Goal: Transaction & Acquisition: Purchase product/service

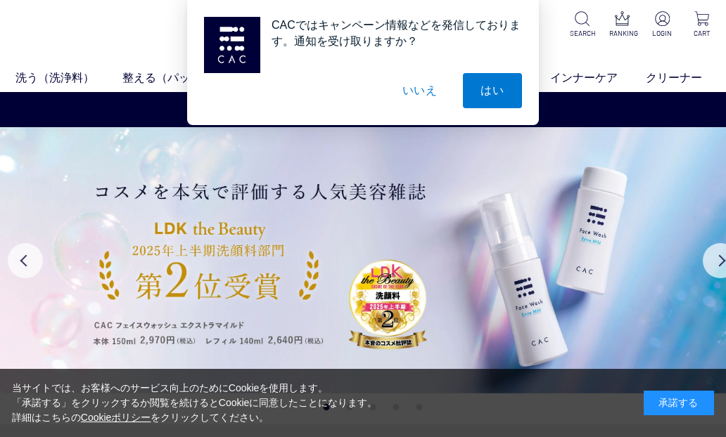
click at [415, 94] on button "いいえ" at bounding box center [420, 90] width 70 height 35
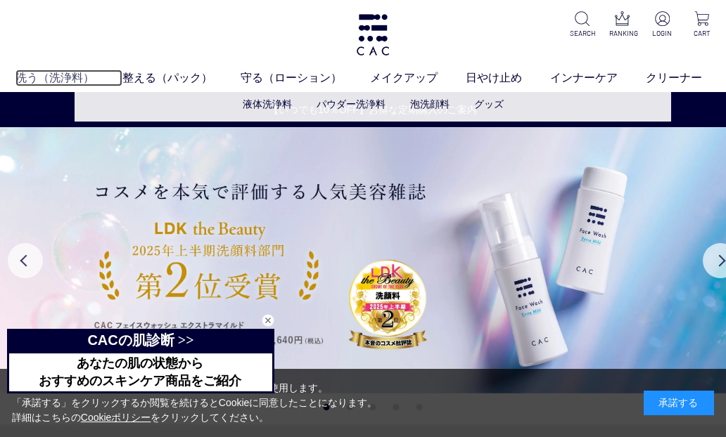
click at [88, 85] on link "洗う（洗浄料）" at bounding box center [68, 78] width 107 height 17
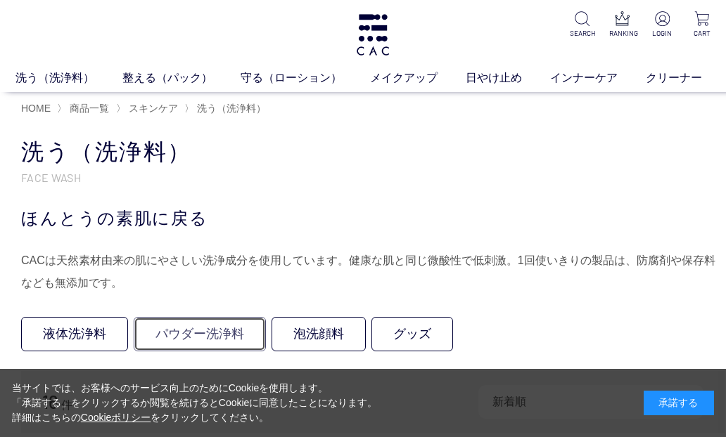
click at [184, 328] on link "パウダー洗浄料" at bounding box center [200, 334] width 132 height 34
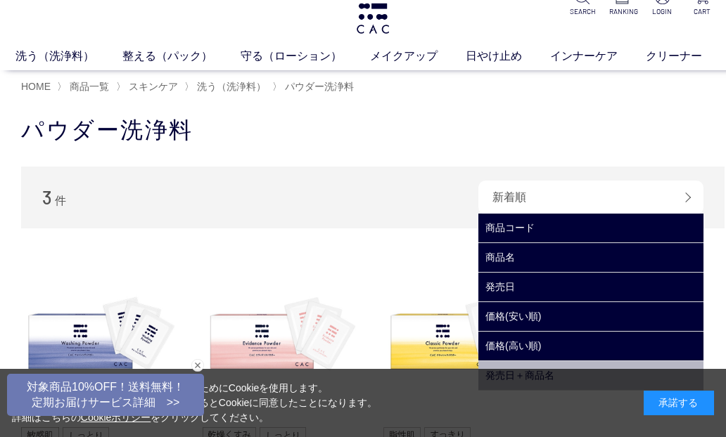
scroll to position [141, 0]
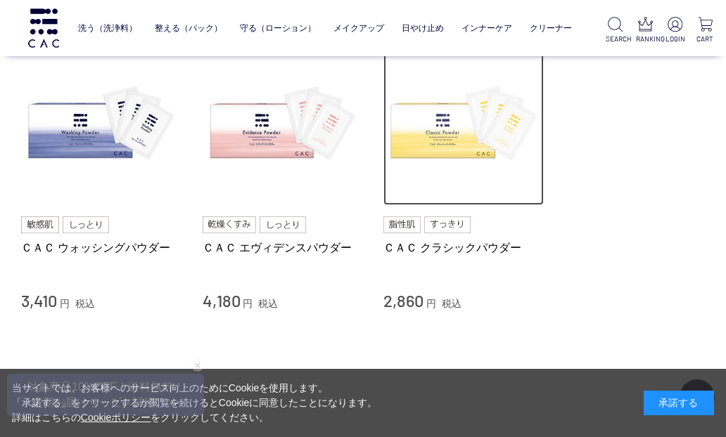
click at [443, 148] on img at bounding box center [463, 126] width 160 height 160
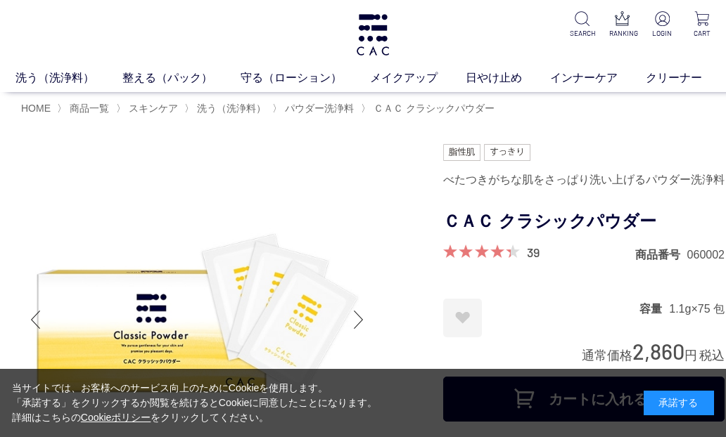
click at [582, 390] on div "当サイトでは、お客様へのサービス向上のためにCookieを使用します。 「承諾する」をクリックするか閲覧を続けるとCookieに同意したことになります。 詳細…" at bounding box center [363, 403] width 726 height 68
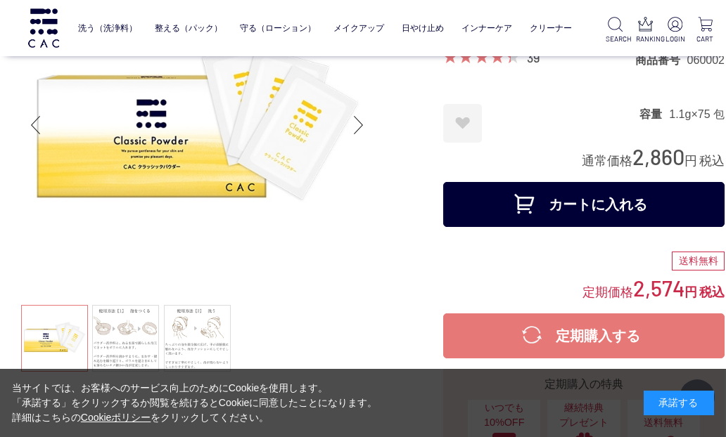
scroll to position [84, 0]
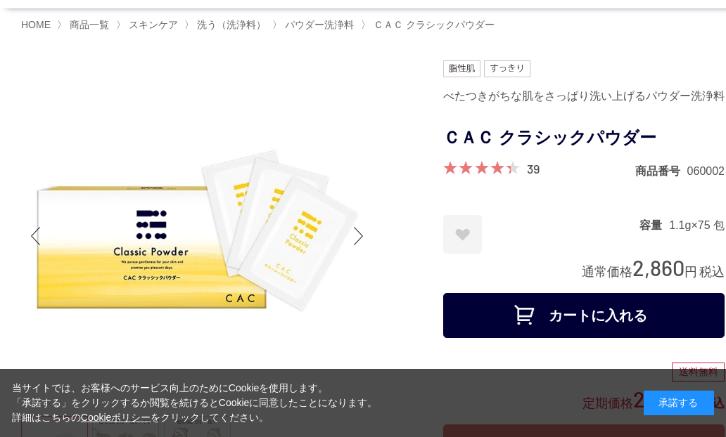
click at [584, 309] on button "カートに入れる" at bounding box center [583, 315] width 281 height 45
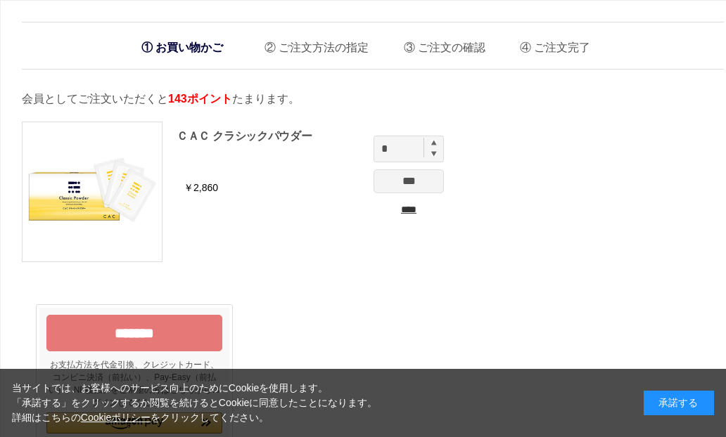
click at [431, 142] on img at bounding box center [434, 143] width 6 height 6
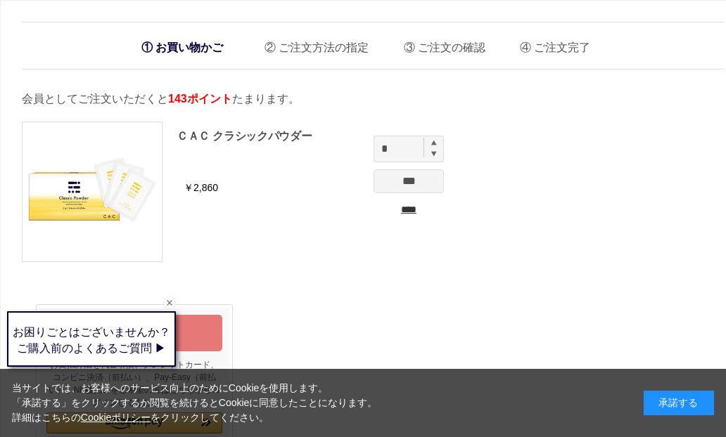
click at [431, 142] on img at bounding box center [434, 143] width 6 height 6
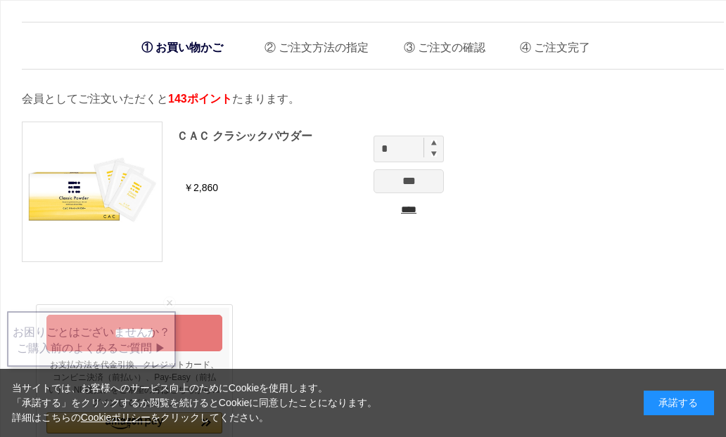
click at [433, 143] on img at bounding box center [434, 143] width 6 height 6
type input "*"
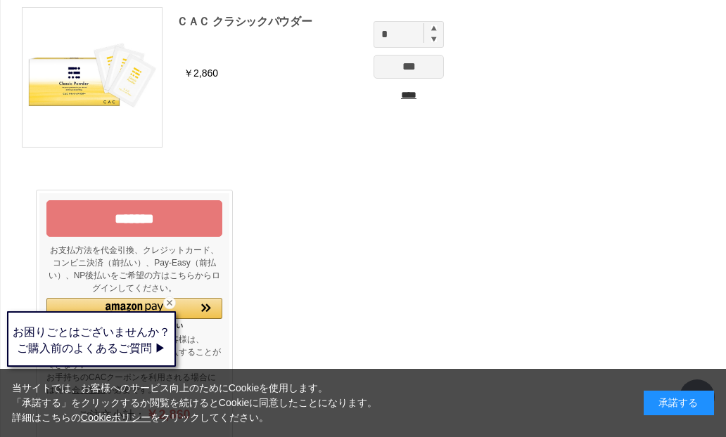
scroll to position [120, 0]
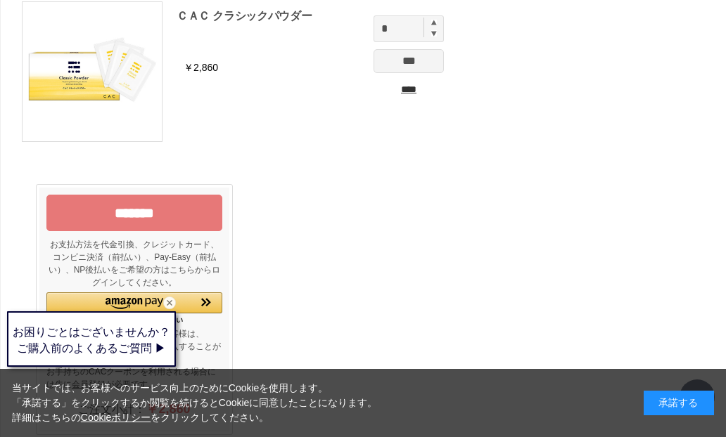
click at [416, 61] on input "***" at bounding box center [408, 61] width 70 height 24
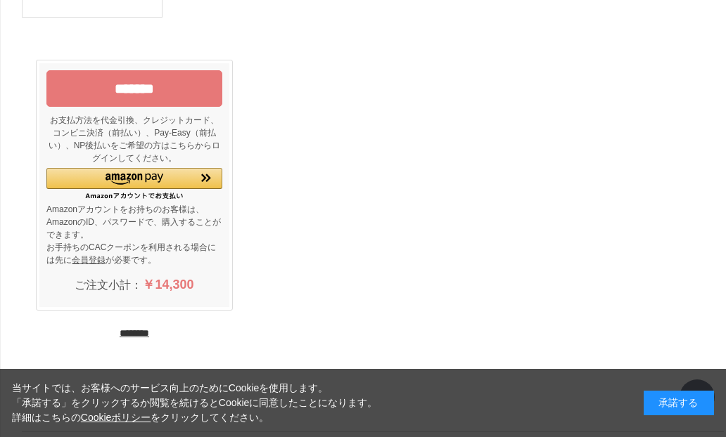
scroll to position [250, 0]
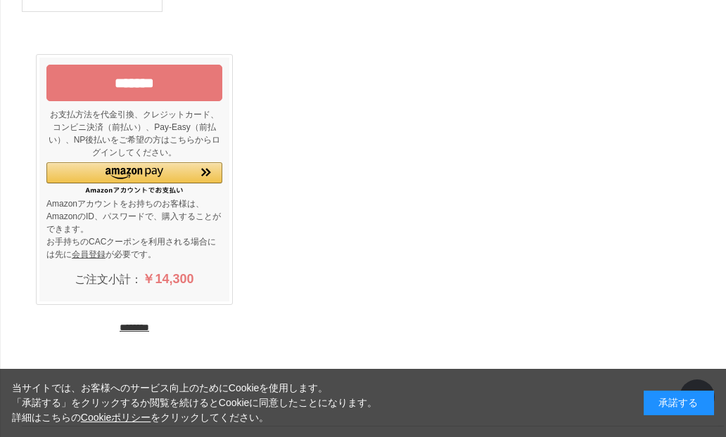
click at [180, 94] on input "*******" at bounding box center [134, 83] width 176 height 37
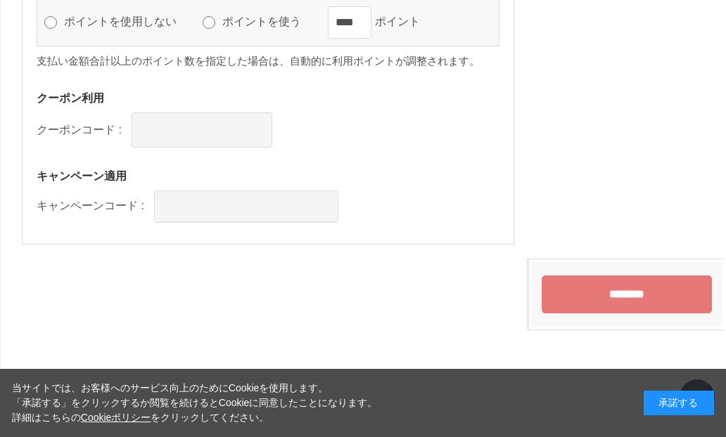
scroll to position [1597, 0]
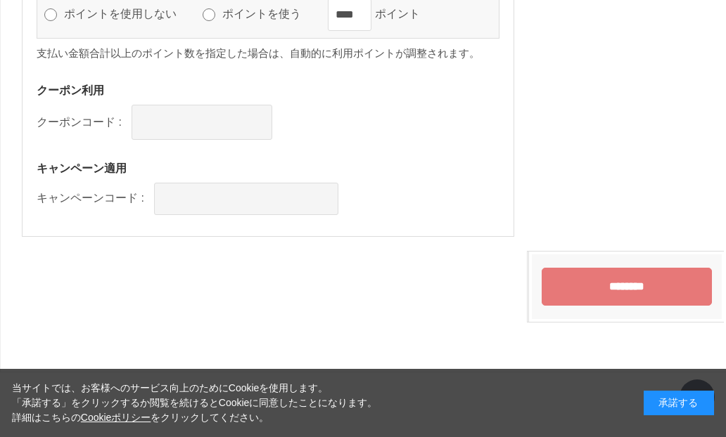
click at [634, 283] on input "********" at bounding box center [626, 287] width 170 height 38
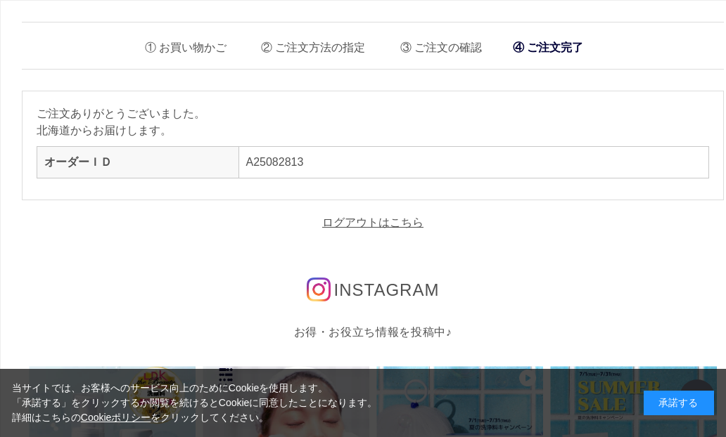
click at [446, 52] on li "ご注文の確認" at bounding box center [436, 44] width 92 height 29
click at [452, 48] on li "ご注文の確認" at bounding box center [436, 44] width 92 height 29
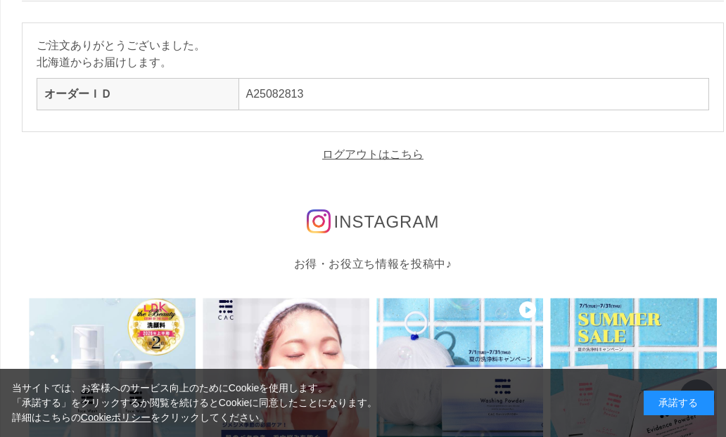
scroll to position [211, 0]
